Goal: Task Accomplishment & Management: Use online tool/utility

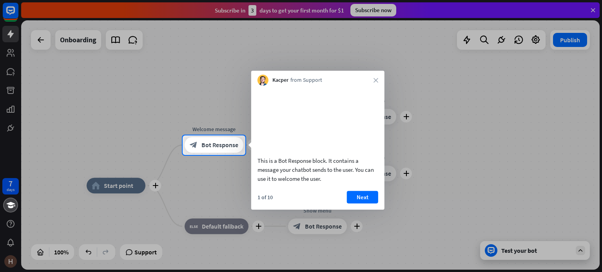
click at [378, 77] on div "Kacper from Support close" at bounding box center [317, 78] width 133 height 15
click at [376, 82] on icon "close" at bounding box center [375, 80] width 5 height 5
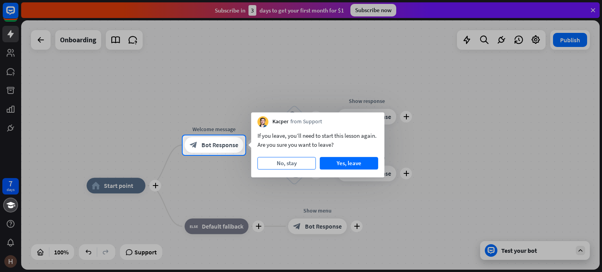
click at [304, 162] on button "No, stay" at bounding box center [286, 163] width 58 height 13
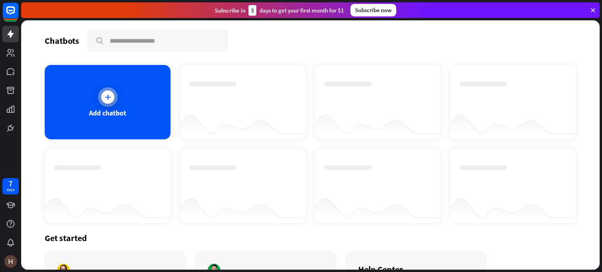
click at [107, 99] on icon at bounding box center [108, 97] width 8 height 8
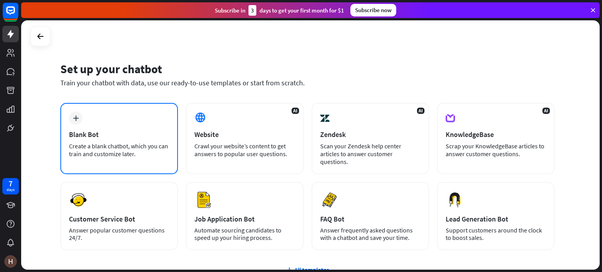
click at [135, 126] on div "plus Blank Bot Create a blank chatbot, which you can train and customize later." at bounding box center [119, 138] width 118 height 71
